Goal: Information Seeking & Learning: Learn about a topic

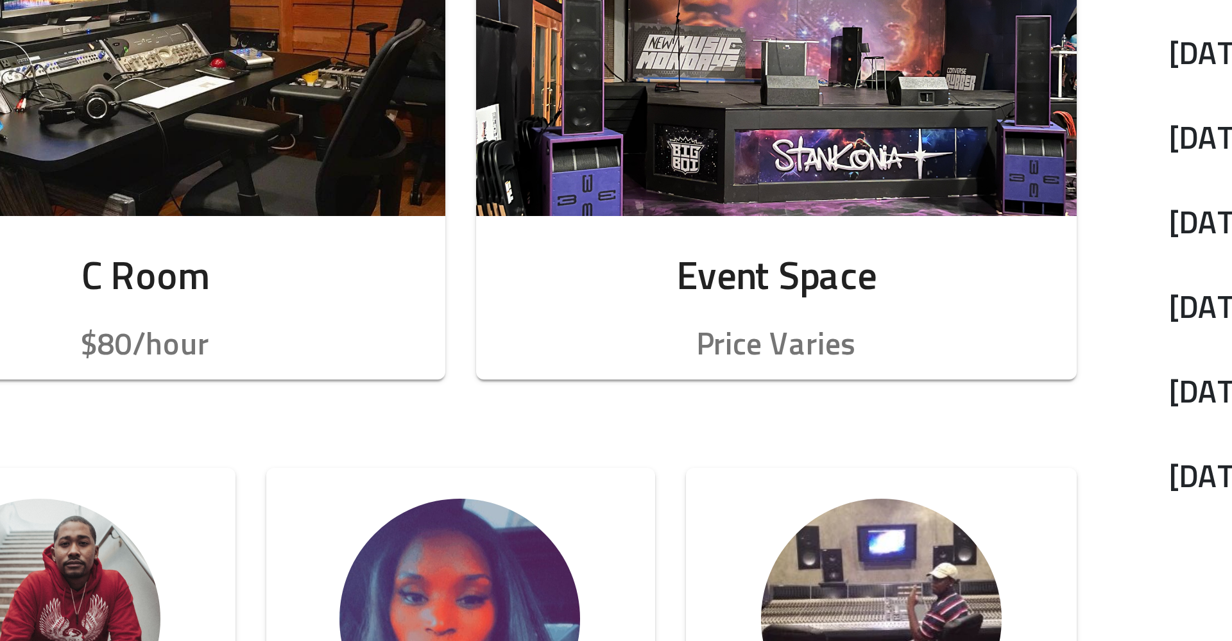
scroll to position [142, 0]
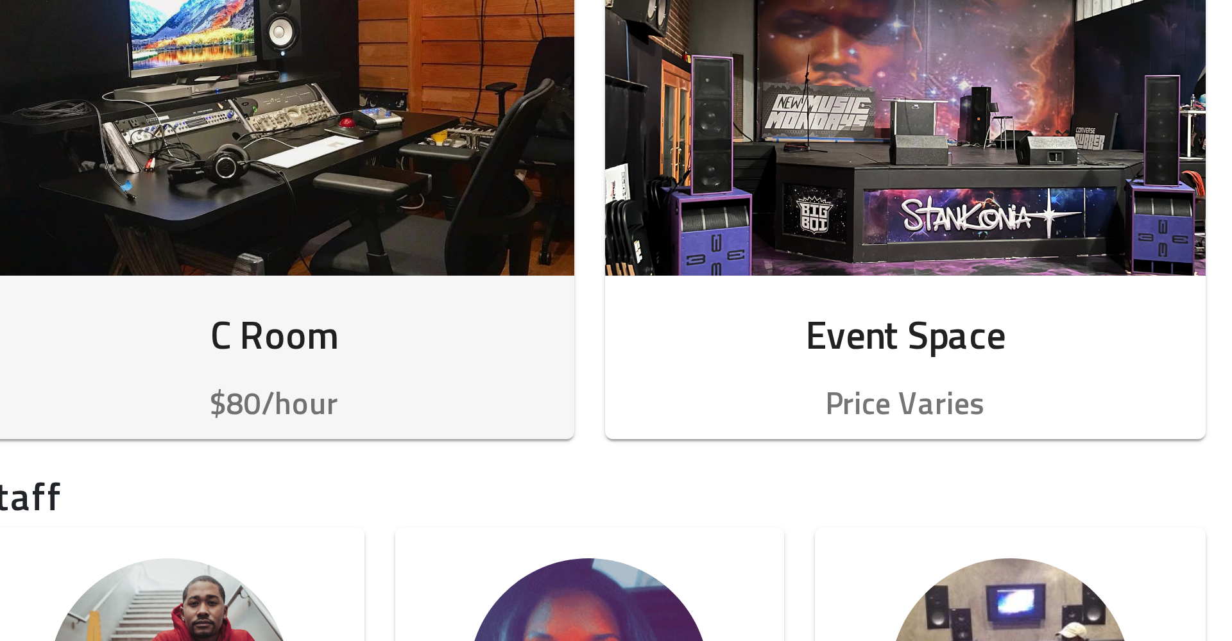
click at [318, 534] on p "$80/hour" at bounding box center [408, 541] width 180 height 15
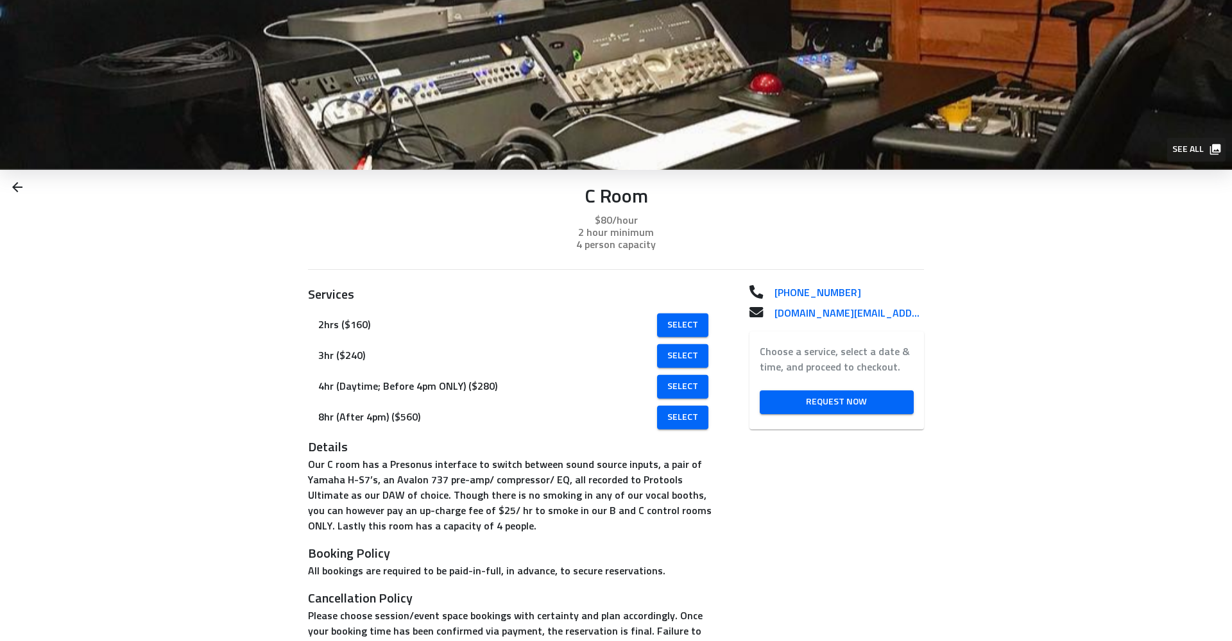
scroll to position [21, 0]
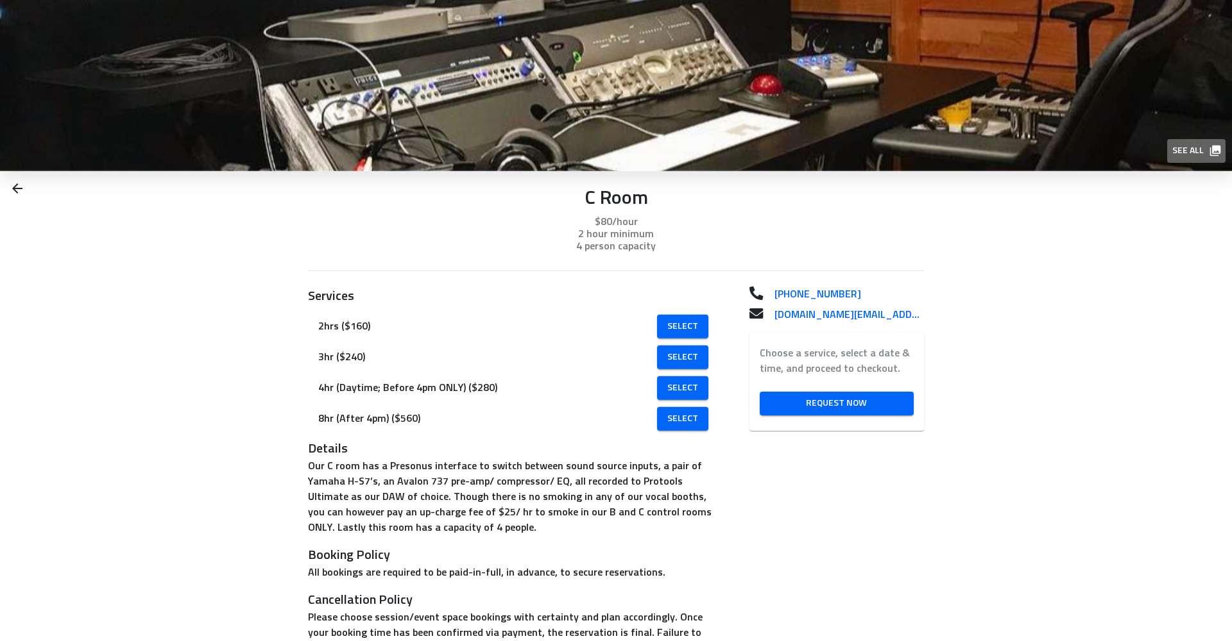
click at [1192, 146] on span "See all" at bounding box center [1195, 151] width 47 height 16
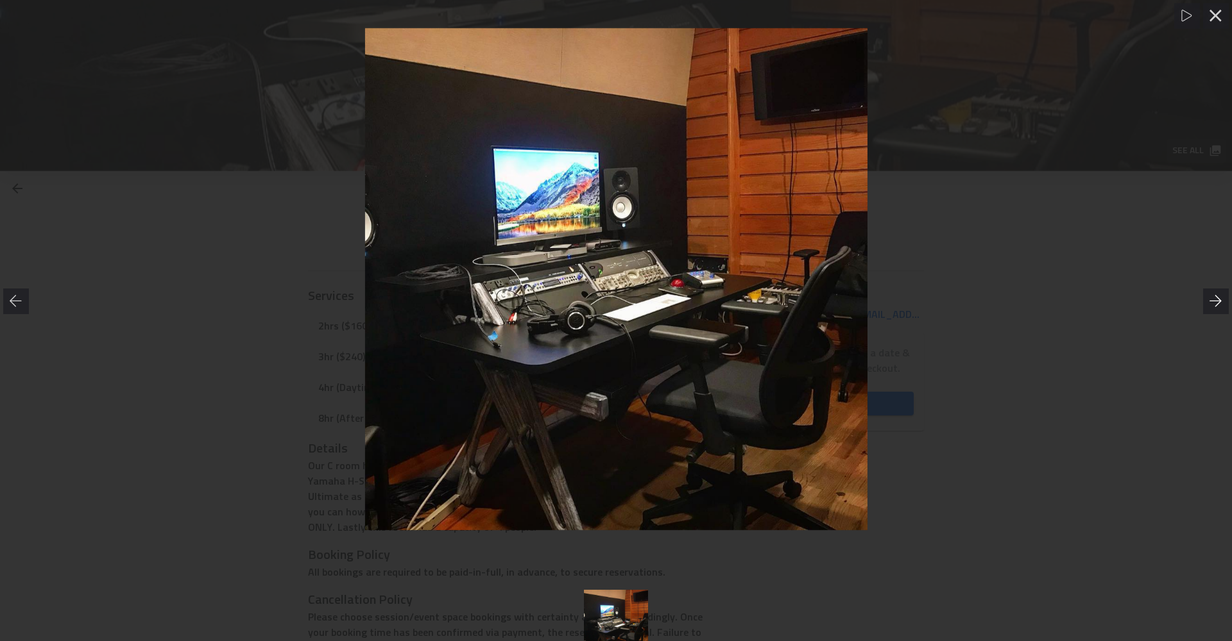
click at [1214, 299] on icon at bounding box center [1215, 301] width 13 height 13
click at [1216, 301] on icon at bounding box center [1215, 301] width 12 height 12
click at [1217, 301] on icon at bounding box center [1215, 301] width 13 height 13
drag, startPoint x: 1217, startPoint y: 301, endPoint x: 1218, endPoint y: 308, distance: 6.4
click at [1217, 301] on icon at bounding box center [1215, 301] width 12 height 12
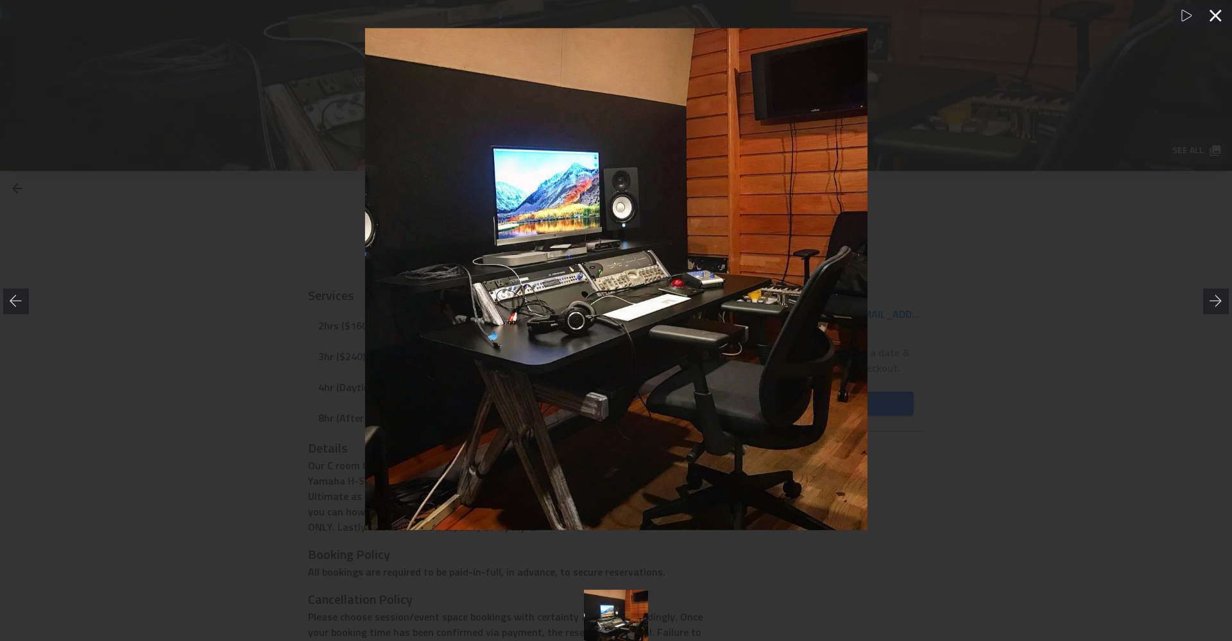
click at [1212, 12] on icon at bounding box center [1215, 16] width 12 height 12
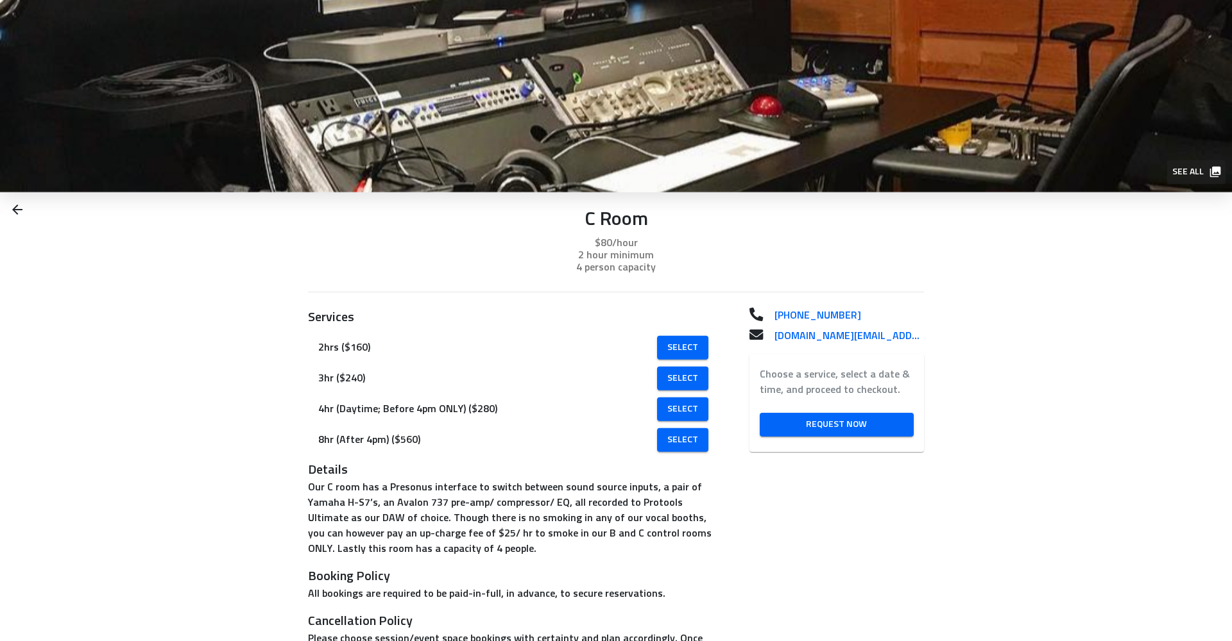
scroll to position [0, 0]
click at [19, 207] on icon at bounding box center [17, 209] width 15 height 15
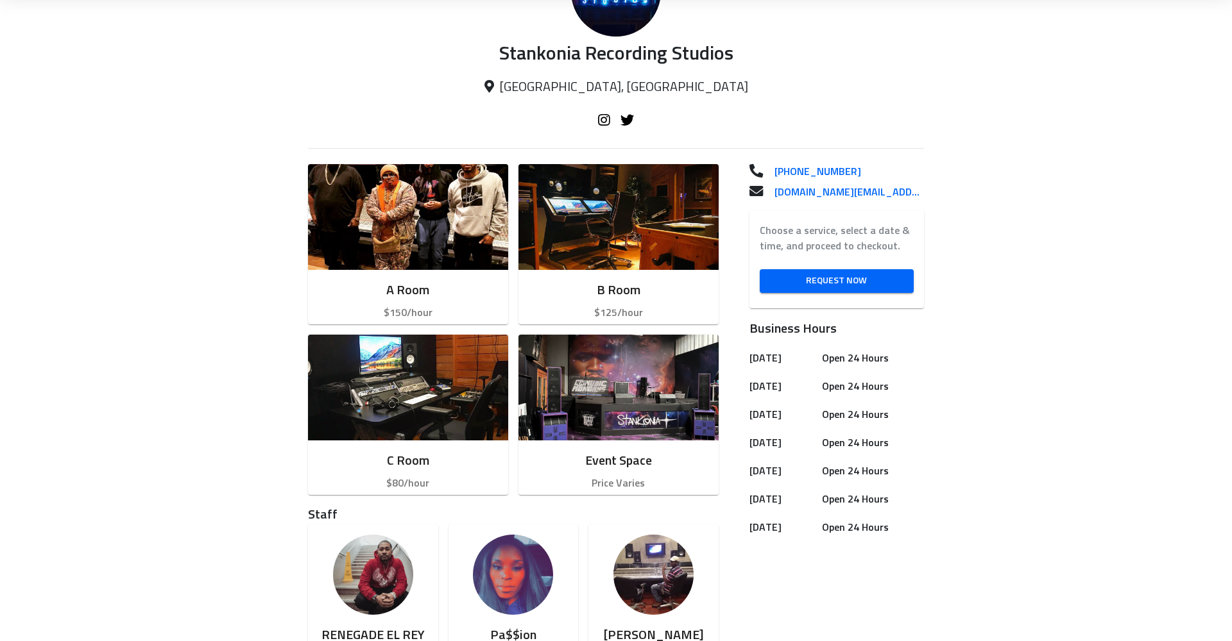
scroll to position [202, 0]
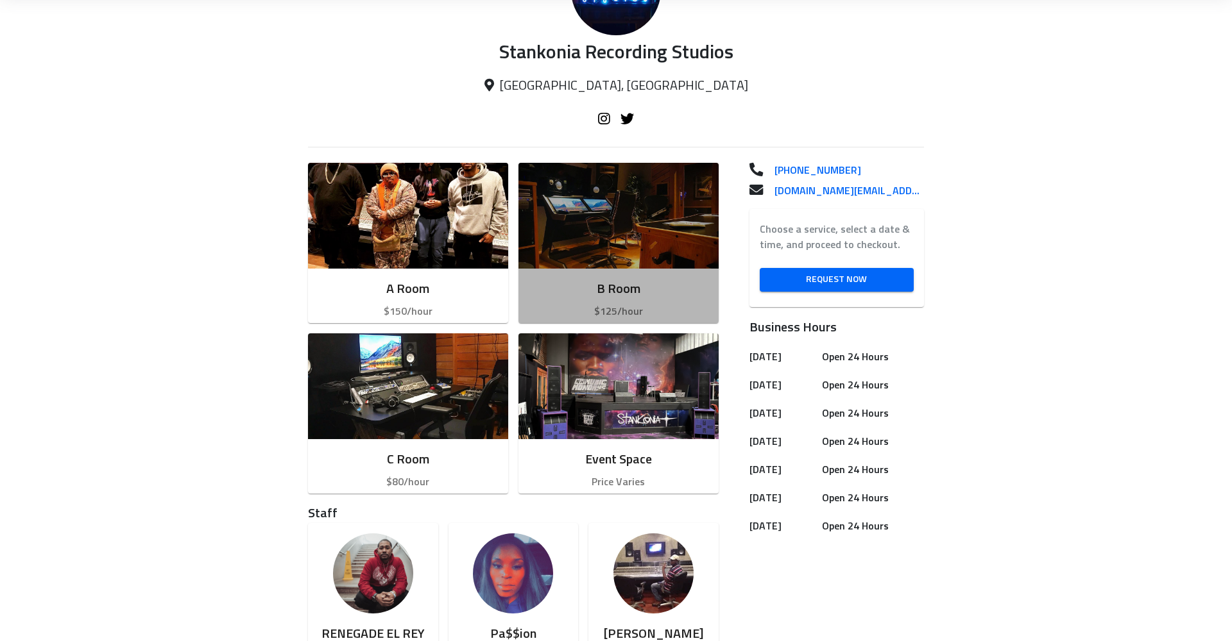
click at [622, 294] on h6 "B Room" at bounding box center [619, 289] width 180 height 21
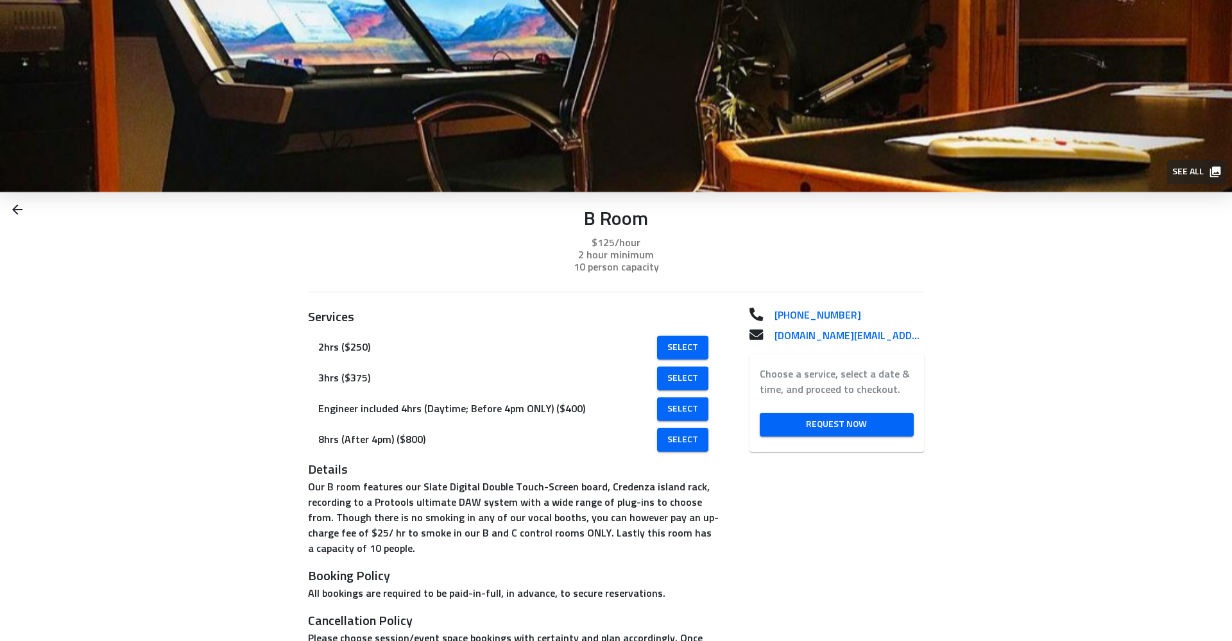
scroll to position [2, 0]
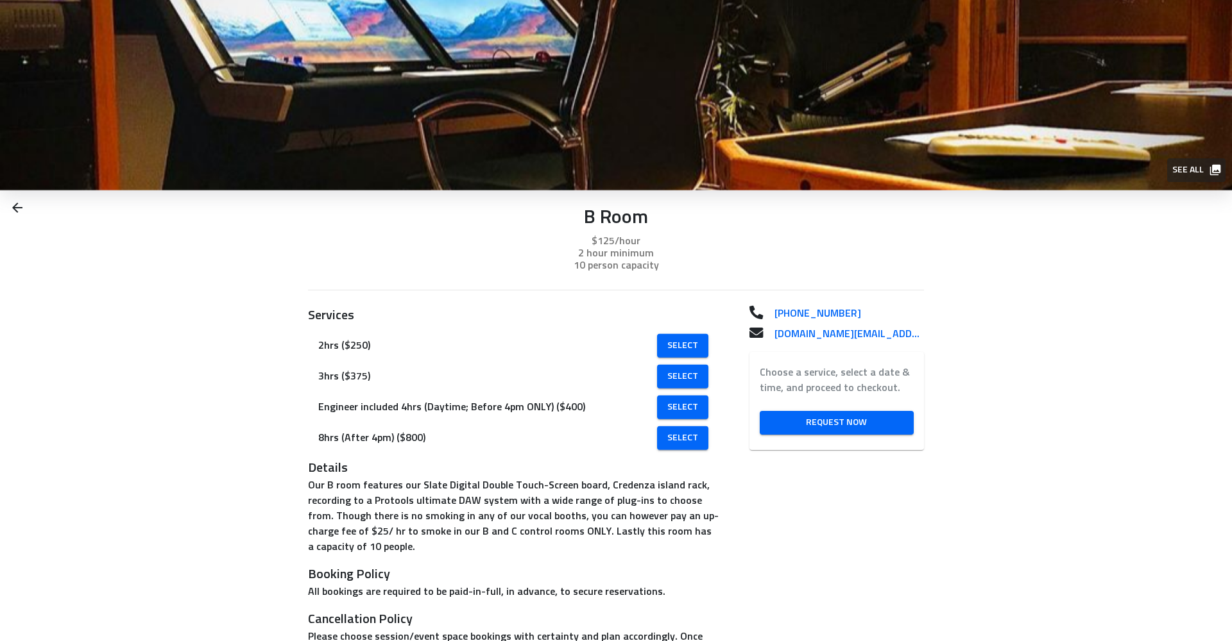
click at [20, 206] on icon at bounding box center [17, 207] width 15 height 15
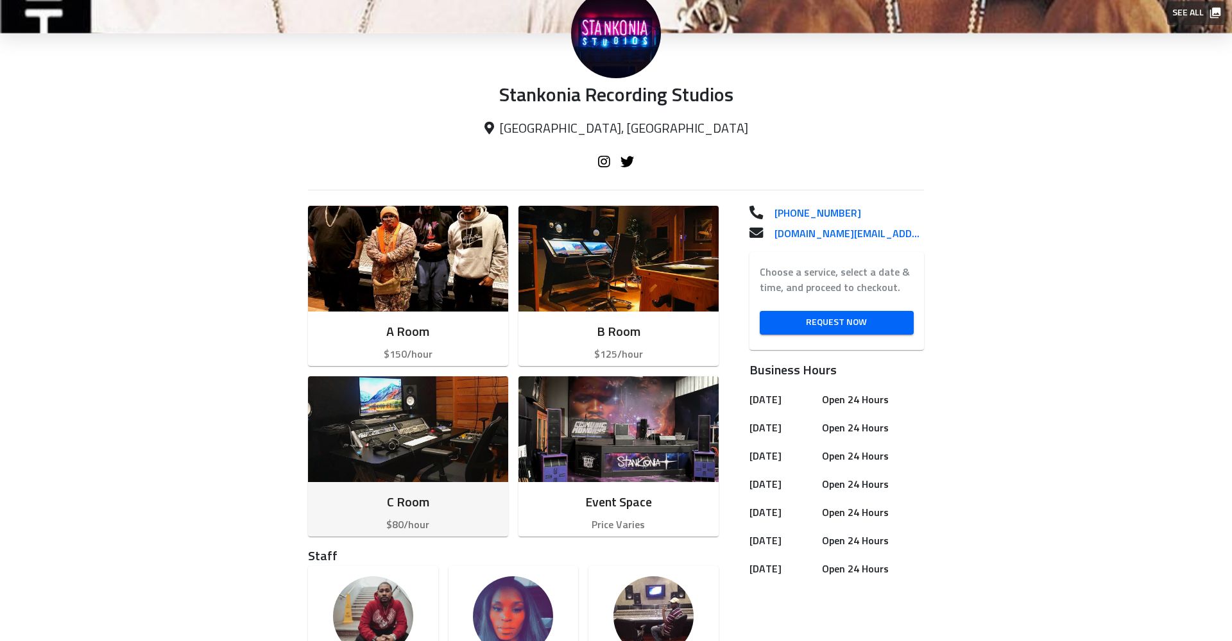
scroll to position [158, 0]
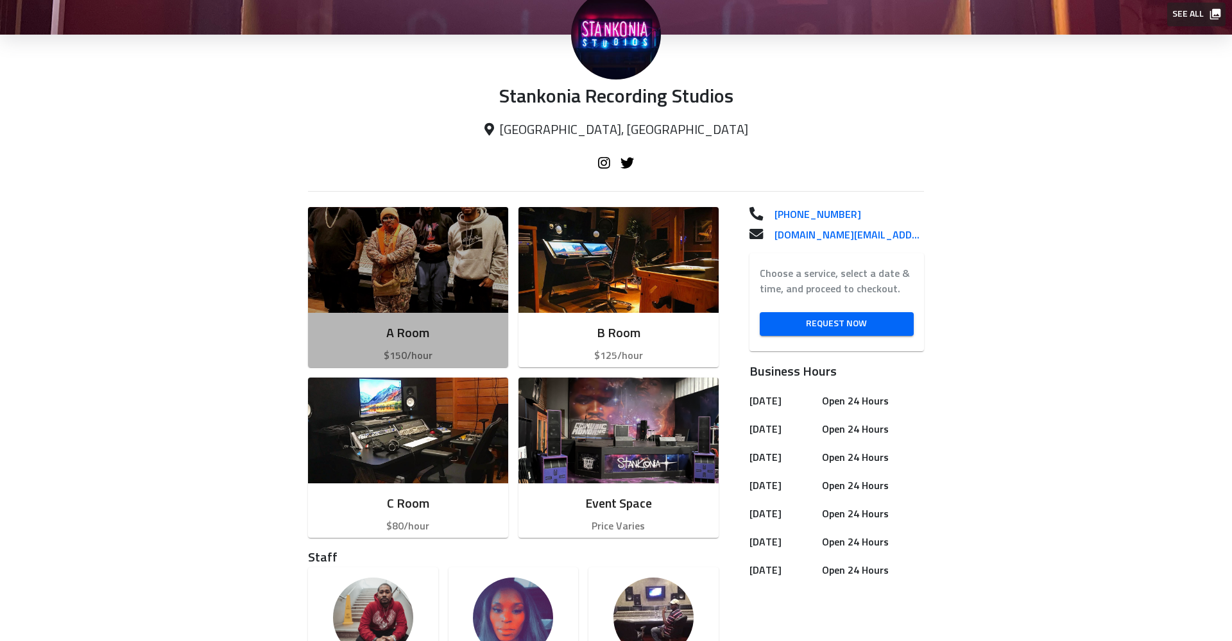
click at [425, 282] on img "button" at bounding box center [408, 260] width 200 height 106
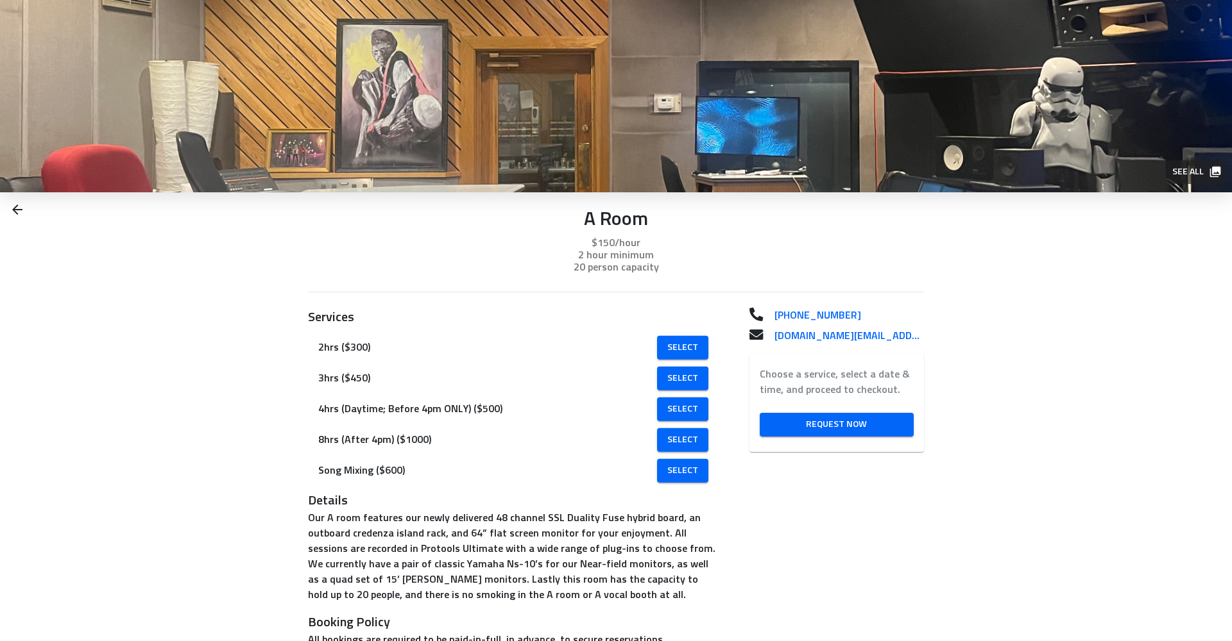
scroll to position [1, 0]
